Goal: Find specific page/section

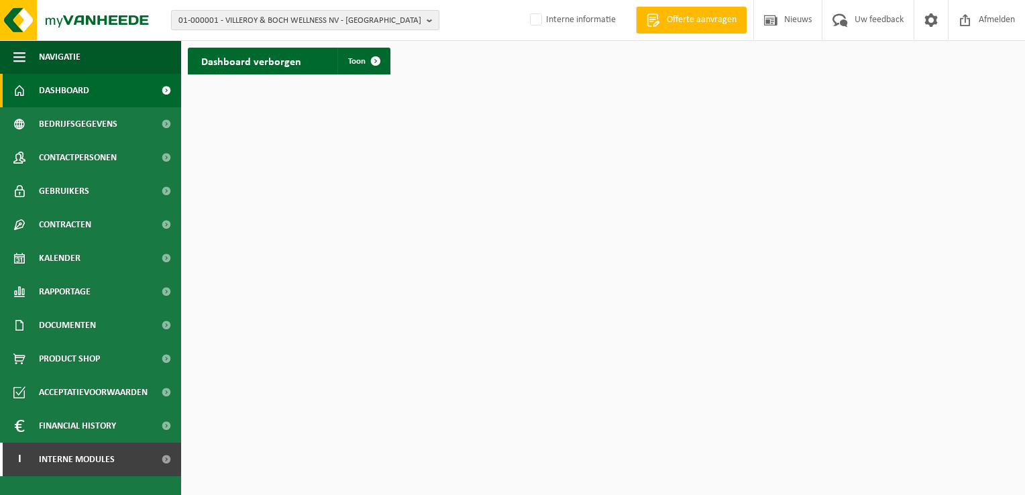
click at [426, 22] on button "01-000001 - VILLEROY & BOCH WELLNESS NV - [GEOGRAPHIC_DATA]" at bounding box center [305, 20] width 268 height 20
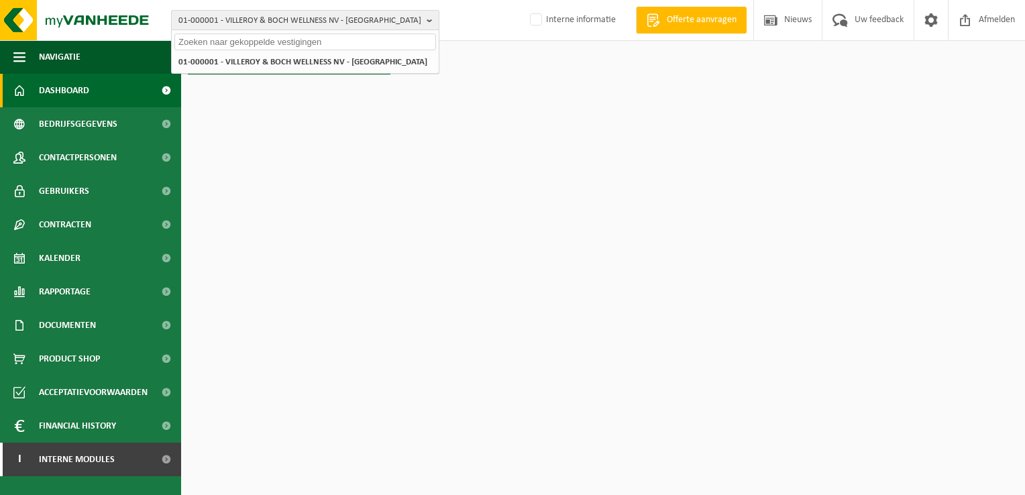
click at [295, 23] on span "01-000001 - VILLEROY & BOCH WELLNESS NV - [GEOGRAPHIC_DATA]" at bounding box center [299, 21] width 243 height 20
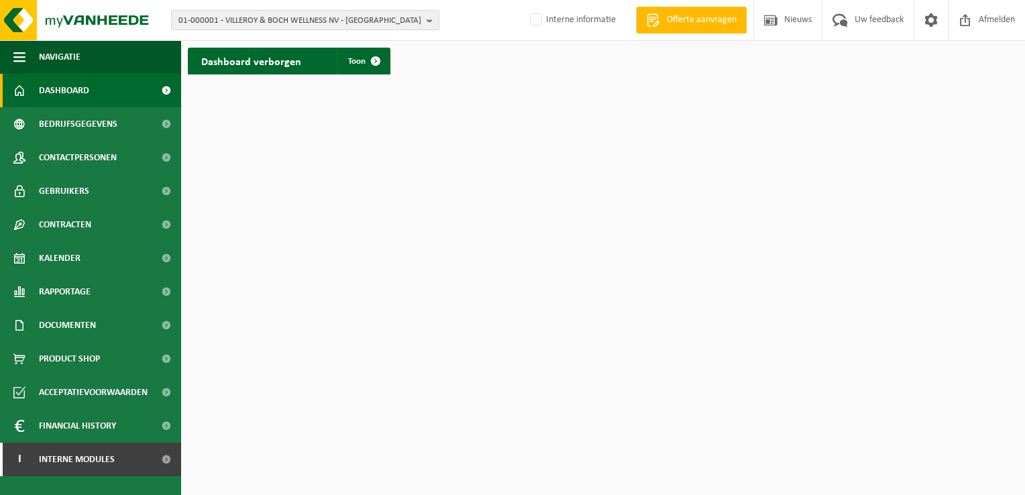
click at [250, 16] on span "01-000001 - VILLEROY & BOCH WELLNESS NV - [GEOGRAPHIC_DATA]" at bounding box center [299, 21] width 243 height 20
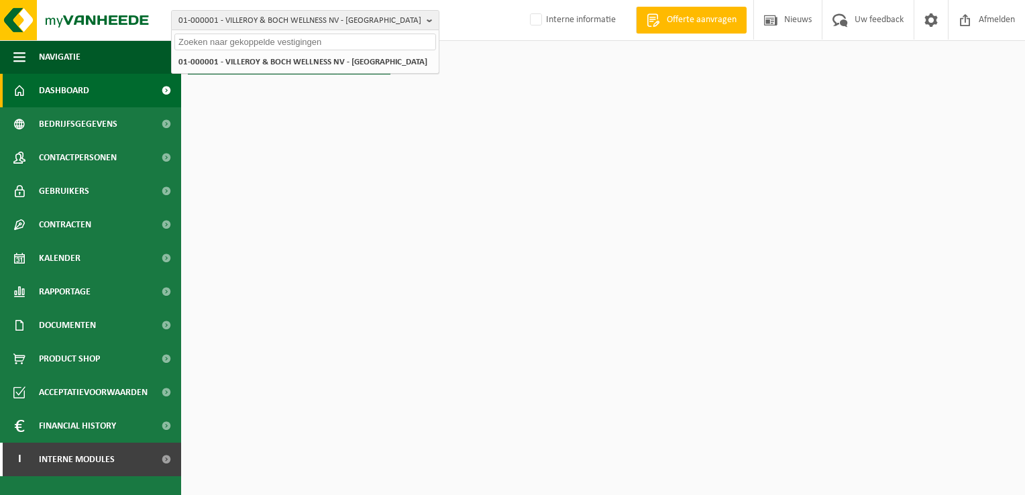
click at [278, 39] on input "text" at bounding box center [305, 42] width 262 height 17
paste input "10-913024"
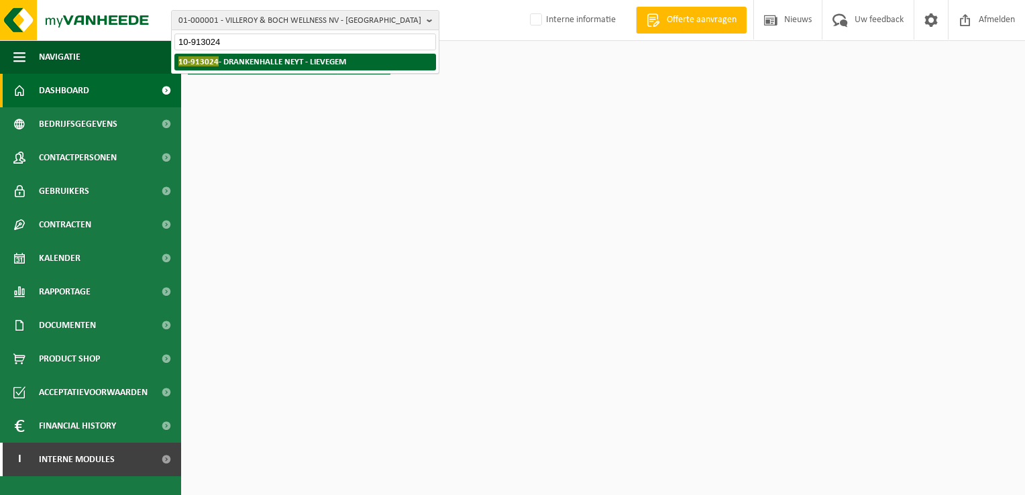
type input "10-913024"
click at [260, 60] on strong "10-913024 - [GEOGRAPHIC_DATA] - LIEVEGEM" at bounding box center [262, 61] width 168 height 10
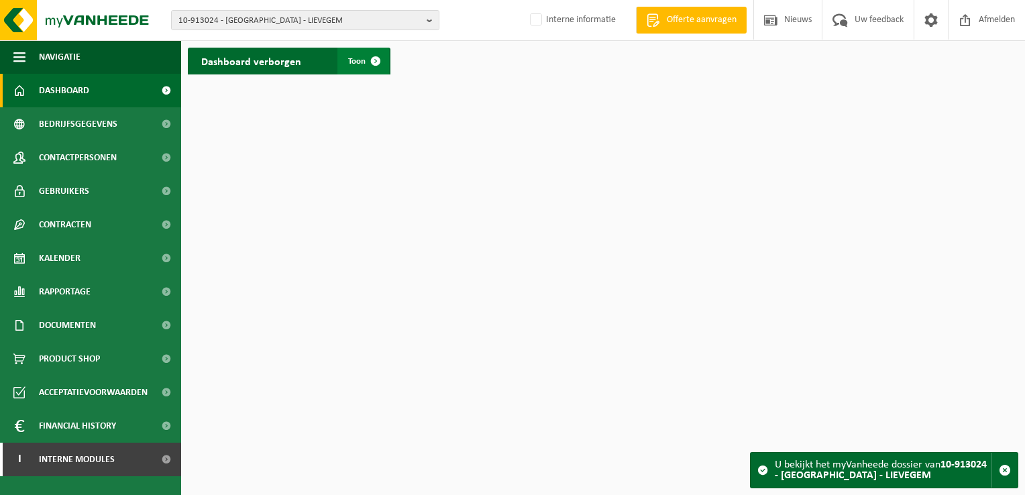
click at [379, 60] on span at bounding box center [375, 61] width 27 height 27
